Goal: Task Accomplishment & Management: Use online tool/utility

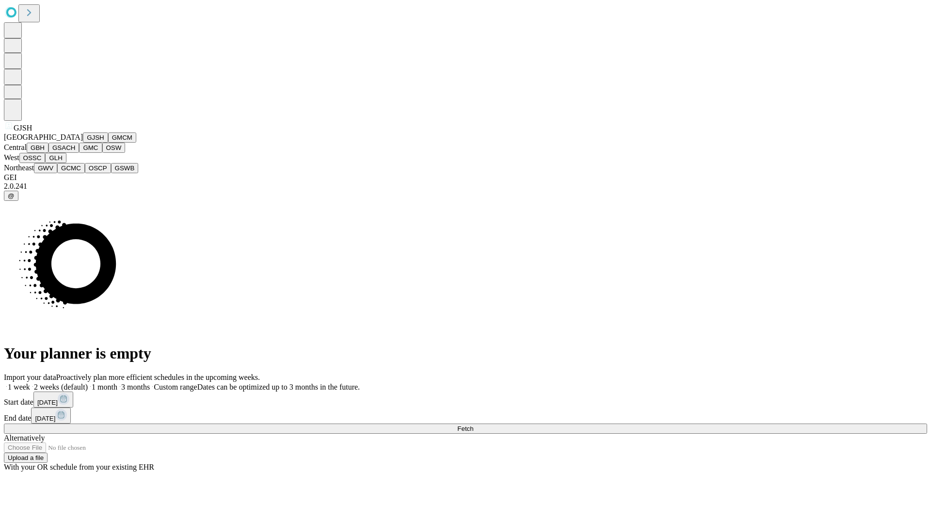
click at [83, 143] on button "GJSH" at bounding box center [95, 137] width 25 height 10
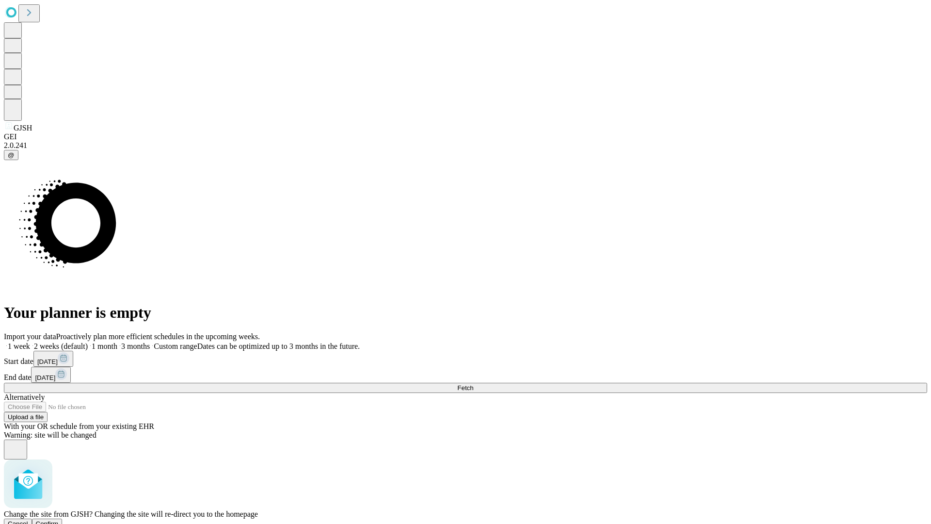
click at [59, 520] on span "Confirm" at bounding box center [47, 523] width 23 height 7
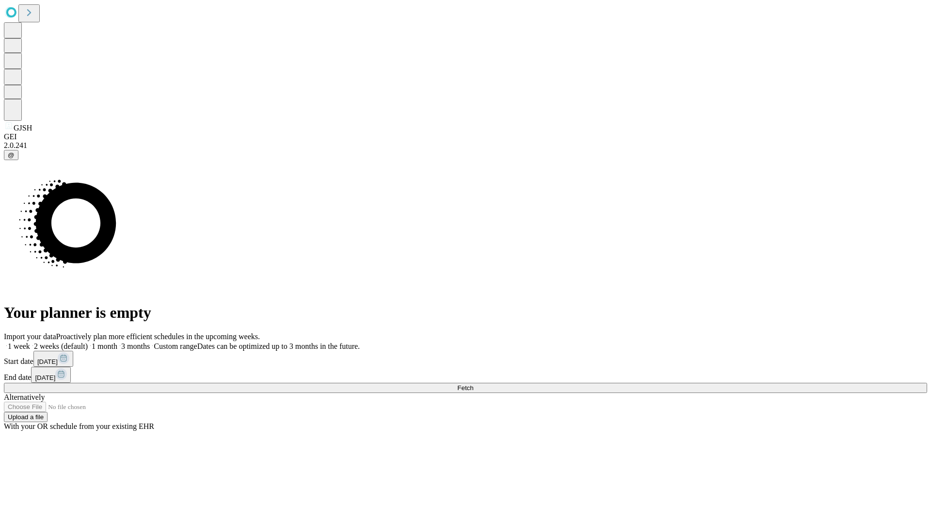
click at [117, 342] on label "1 month" at bounding box center [103, 346] width 30 height 8
click at [473, 384] on span "Fetch" at bounding box center [465, 387] width 16 height 7
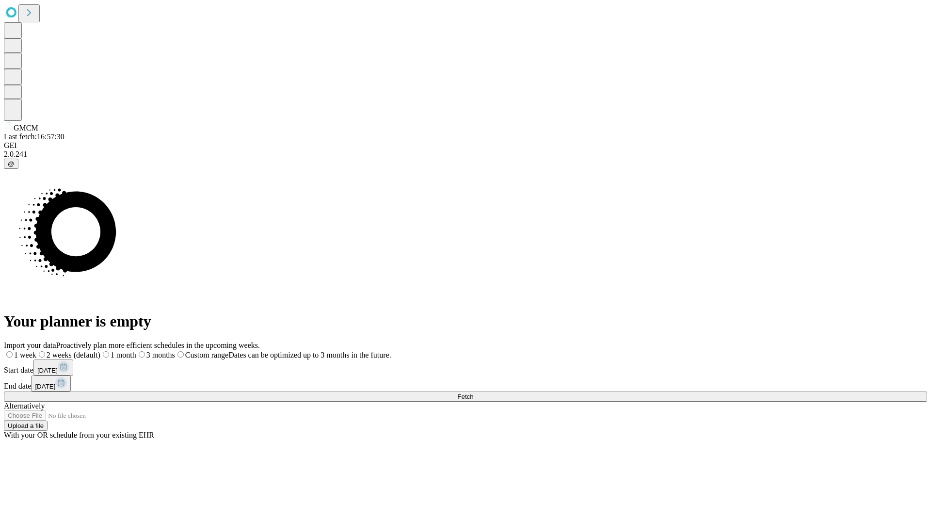
click at [136, 351] on label "1 month" at bounding box center [118, 355] width 36 height 8
click at [473, 393] on span "Fetch" at bounding box center [465, 396] width 16 height 7
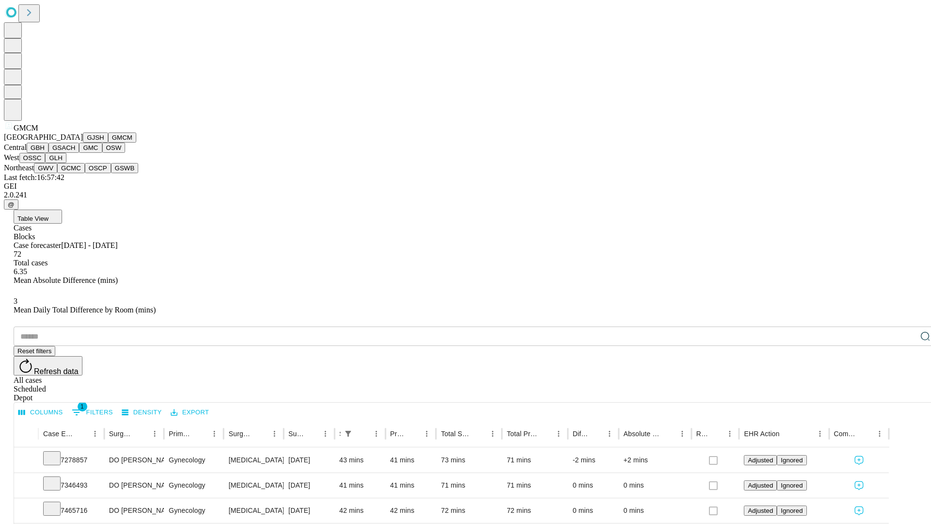
click at [49, 153] on button "GBH" at bounding box center [38, 148] width 22 height 10
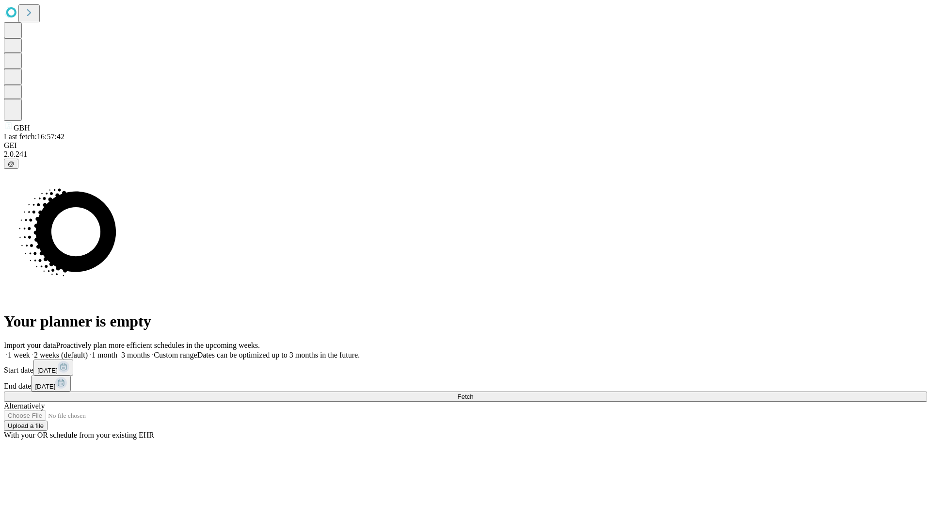
click at [117, 351] on label "1 month" at bounding box center [103, 355] width 30 height 8
click at [473, 393] on span "Fetch" at bounding box center [465, 396] width 16 height 7
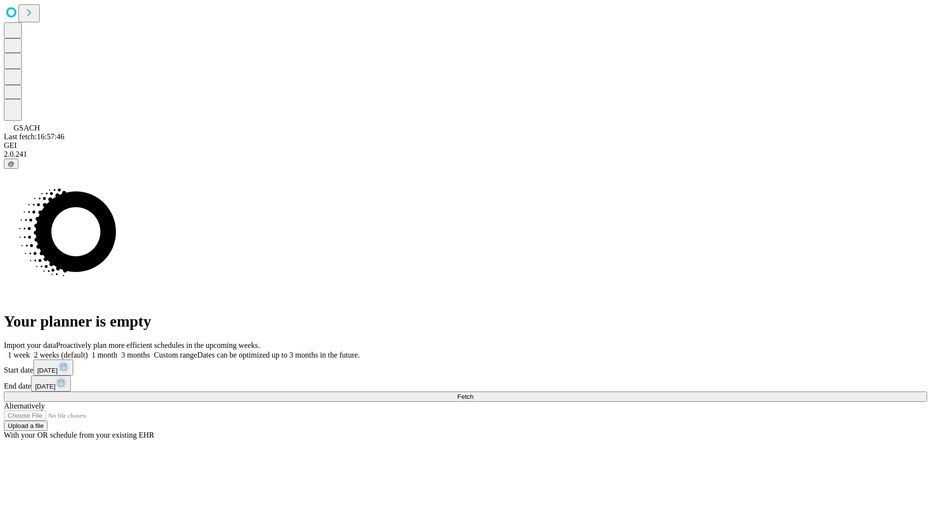
click at [473, 393] on span "Fetch" at bounding box center [465, 396] width 16 height 7
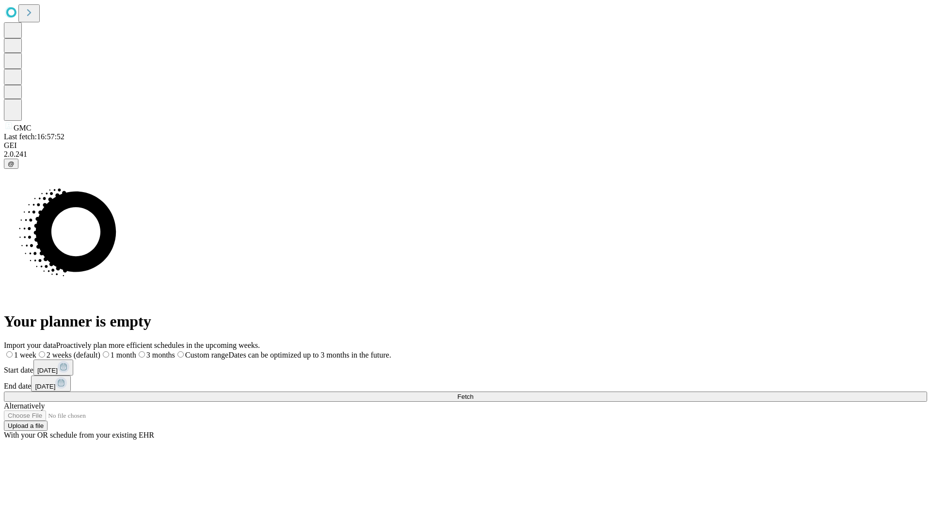
click at [136, 351] on label "1 month" at bounding box center [118, 355] width 36 height 8
click at [473, 393] on span "Fetch" at bounding box center [465, 396] width 16 height 7
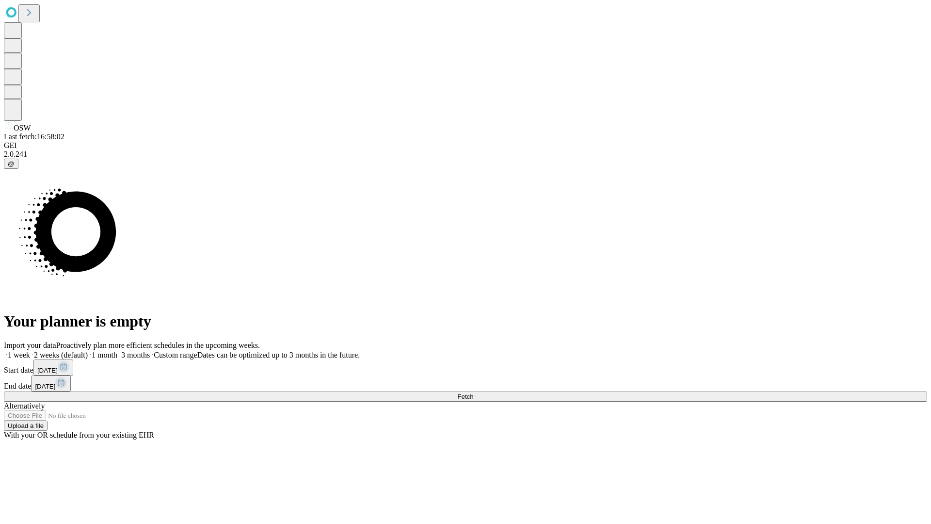
click at [117, 351] on label "1 month" at bounding box center [103, 355] width 30 height 8
click at [473, 393] on span "Fetch" at bounding box center [465, 396] width 16 height 7
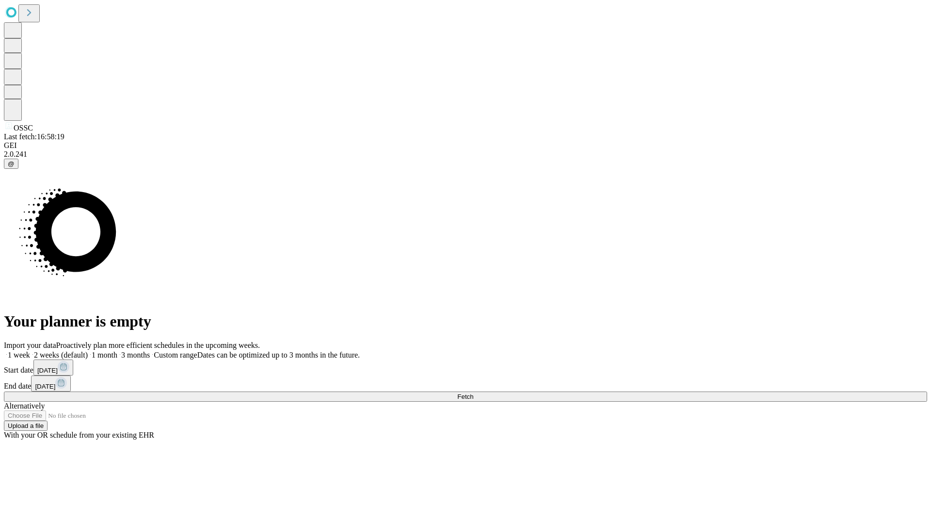
click at [473, 393] on span "Fetch" at bounding box center [465, 396] width 16 height 7
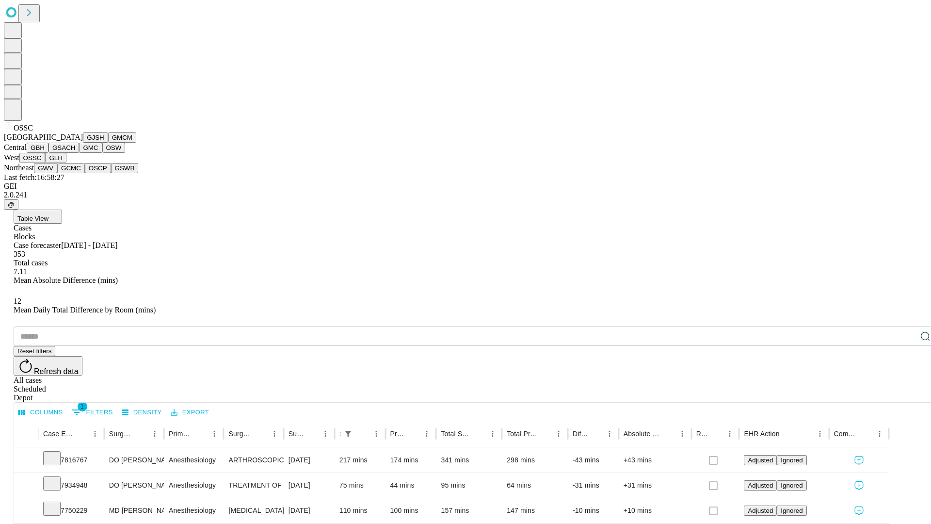
click at [66, 163] on button "GLH" at bounding box center [55, 158] width 21 height 10
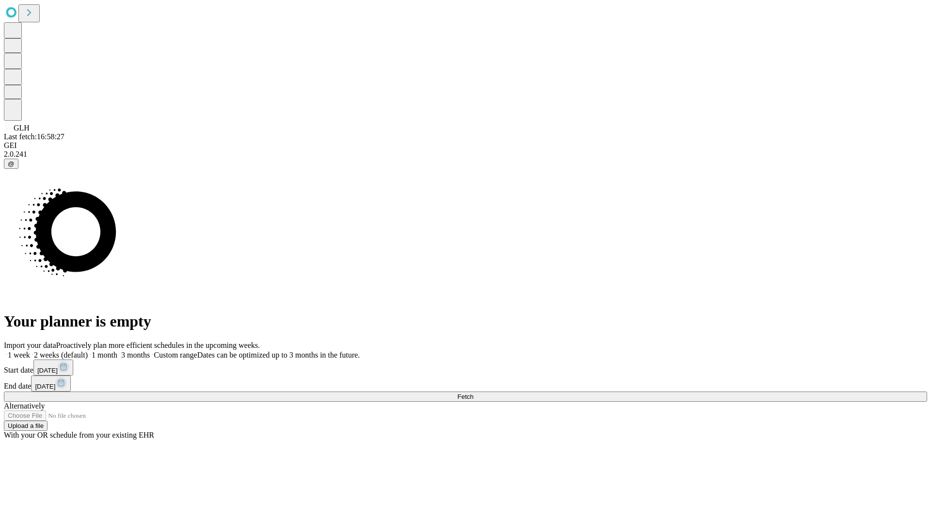
click at [117, 351] on label "1 month" at bounding box center [103, 355] width 30 height 8
click at [473, 393] on span "Fetch" at bounding box center [465, 396] width 16 height 7
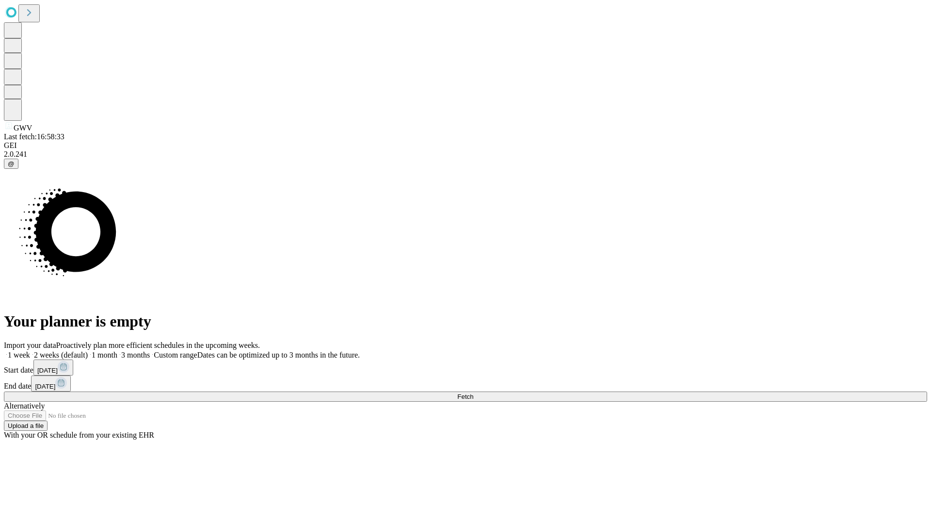
click at [117, 351] on label "1 month" at bounding box center [103, 355] width 30 height 8
click at [473, 393] on span "Fetch" at bounding box center [465, 396] width 16 height 7
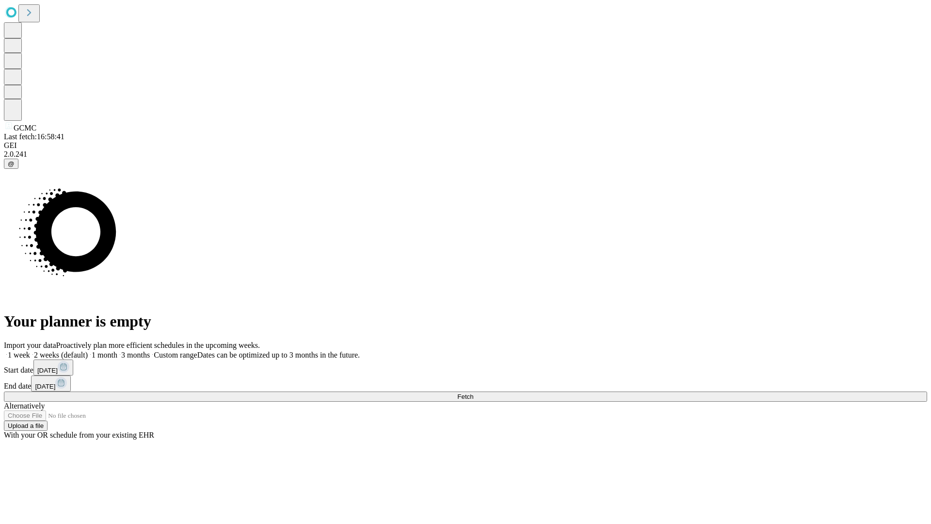
click at [117, 351] on label "1 month" at bounding box center [103, 355] width 30 height 8
click at [473, 393] on span "Fetch" at bounding box center [465, 396] width 16 height 7
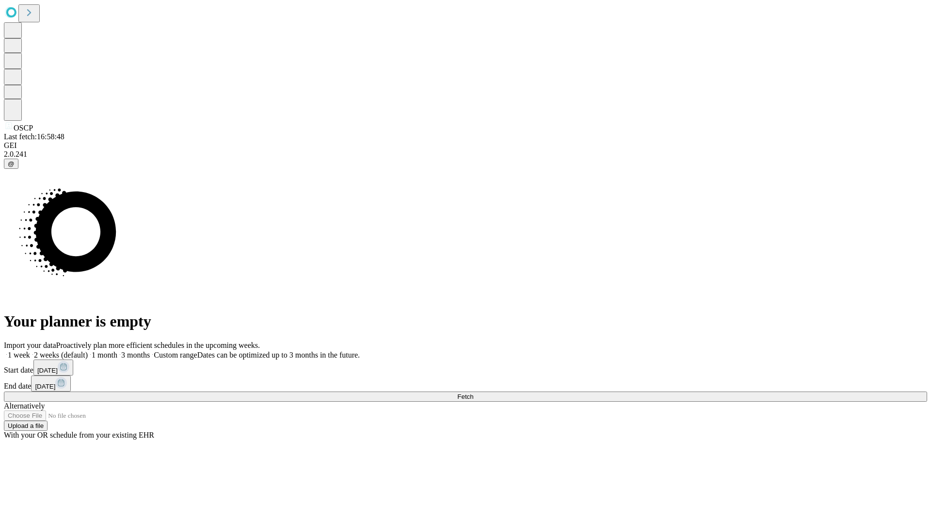
click at [473, 393] on span "Fetch" at bounding box center [465, 396] width 16 height 7
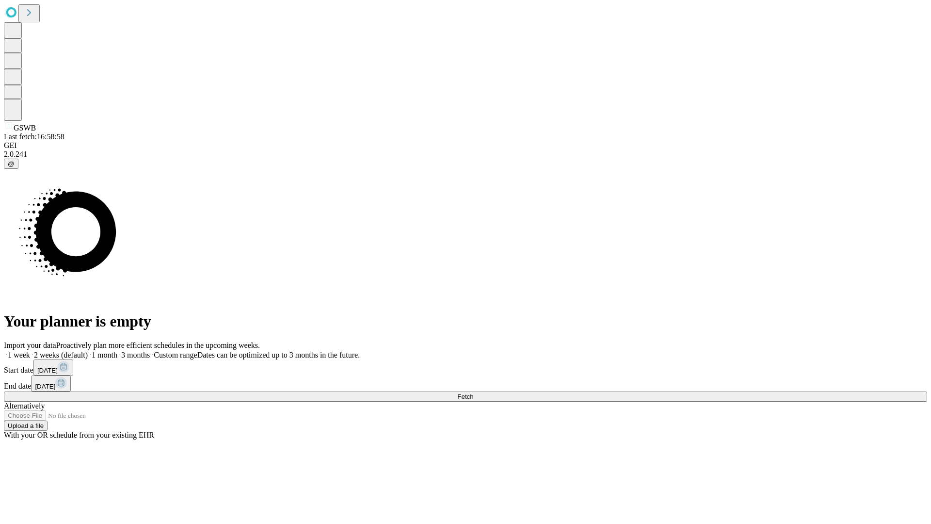
click at [117, 351] on label "1 month" at bounding box center [103, 355] width 30 height 8
click at [473, 393] on span "Fetch" at bounding box center [465, 396] width 16 height 7
